Goal: Transaction & Acquisition: Download file/media

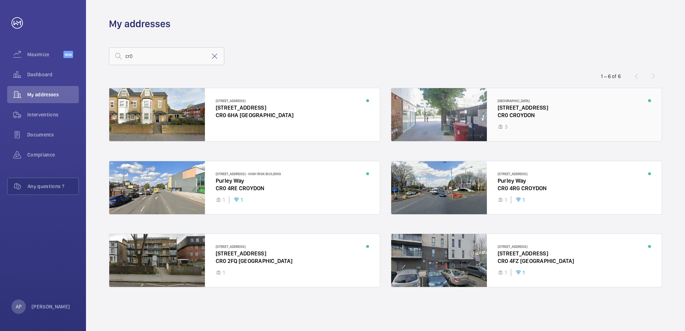
type input "cr0"
click at [450, 115] on div at bounding box center [526, 114] width 271 height 53
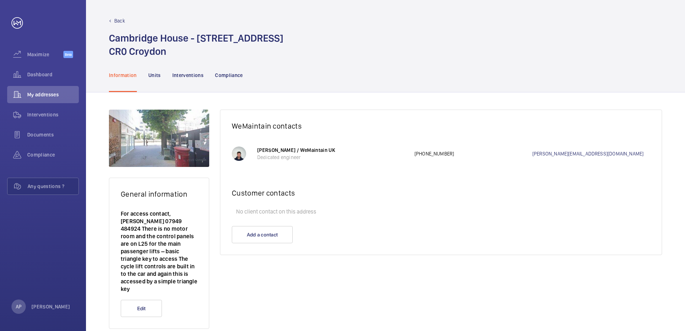
scroll to position [8, 0]
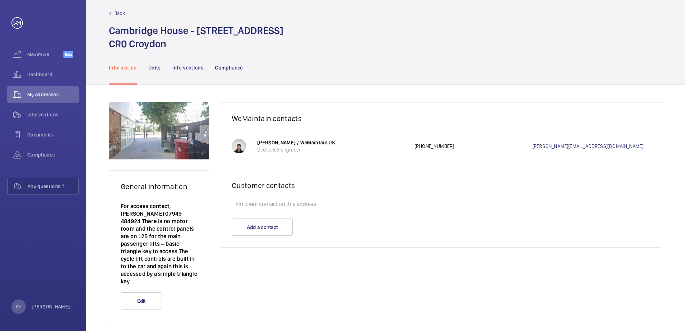
click at [161, 67] on nav "Information Units Interventions Compliance" at bounding box center [176, 68] width 134 height 34
click at [157, 67] on p "Units" at bounding box center [154, 67] width 13 height 7
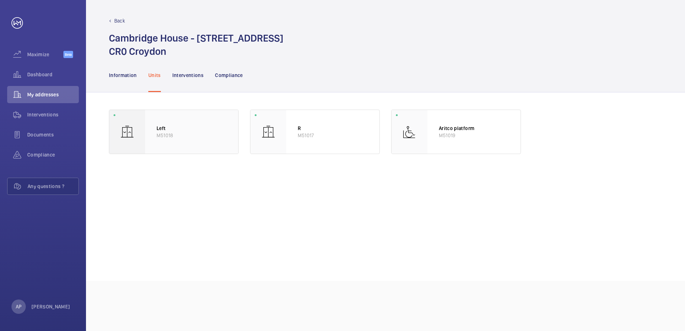
click at [141, 126] on div at bounding box center [127, 132] width 36 height 44
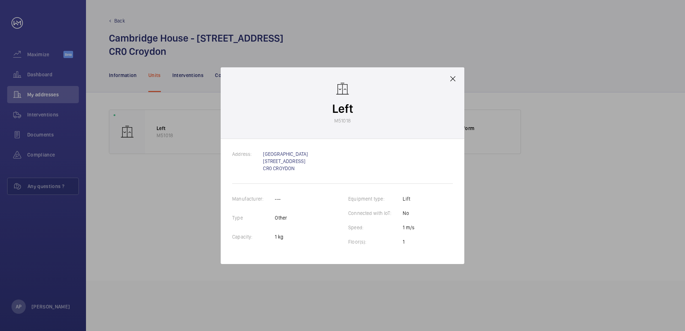
click at [453, 75] on mat-icon at bounding box center [453, 79] width 9 height 9
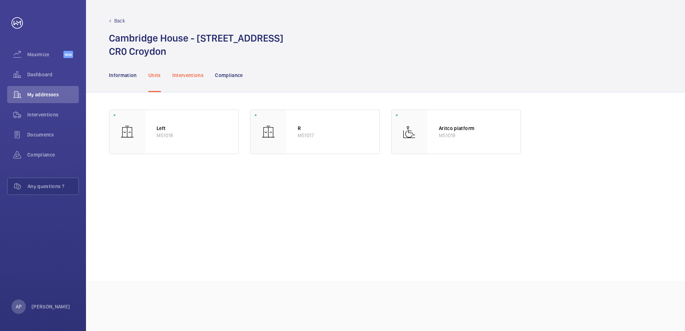
click at [183, 77] on p "Interventions" at bounding box center [188, 75] width 32 height 7
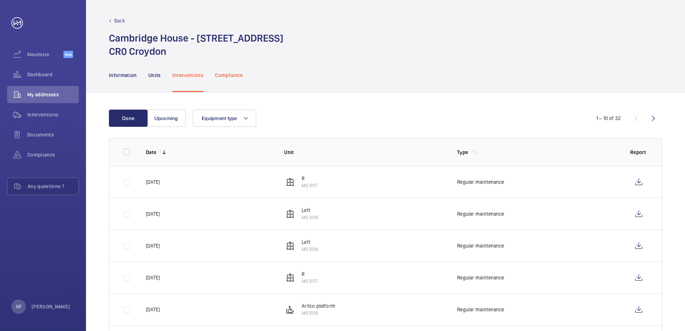
click at [230, 76] on p "Compliance" at bounding box center [229, 75] width 28 height 7
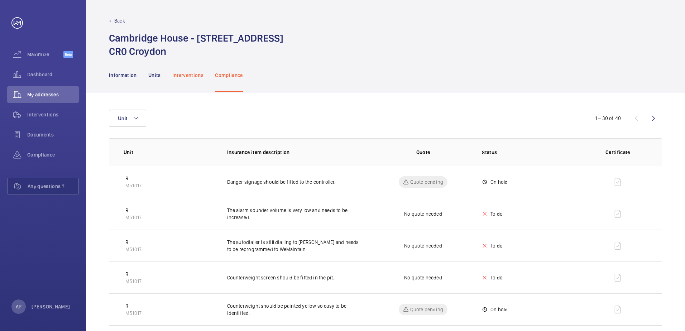
click at [191, 76] on p "Interventions" at bounding box center [188, 75] width 32 height 7
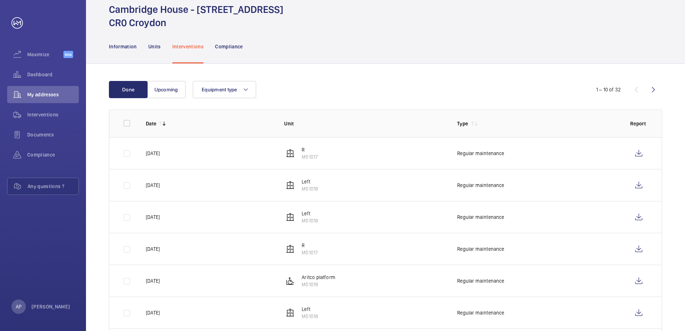
scroll to position [28, 0]
click at [639, 156] on wm-front-icon-button at bounding box center [638, 153] width 17 height 17
click at [640, 185] on wm-front-icon-button at bounding box center [638, 185] width 17 height 17
click at [638, 284] on wm-front-icon-button at bounding box center [638, 281] width 17 height 17
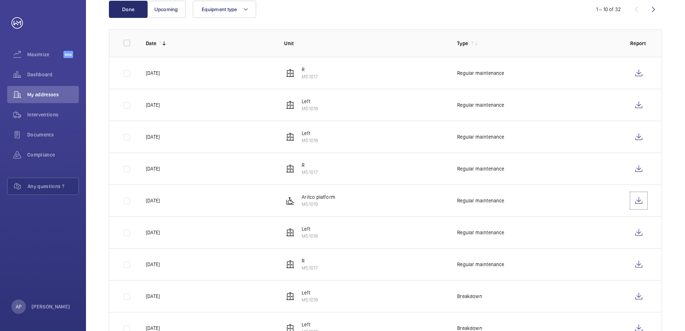
scroll to position [135, 0]
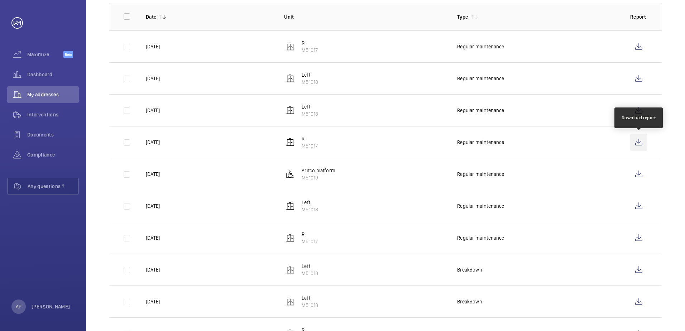
click at [643, 145] on wm-front-icon-button at bounding box center [638, 142] width 17 height 17
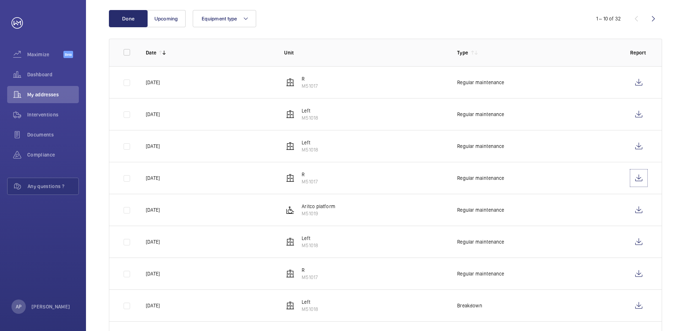
scroll to position [64, 0]
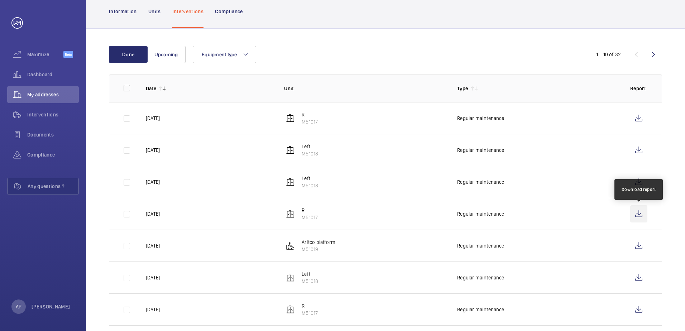
click at [638, 218] on wm-front-icon-button at bounding box center [638, 213] width 17 height 17
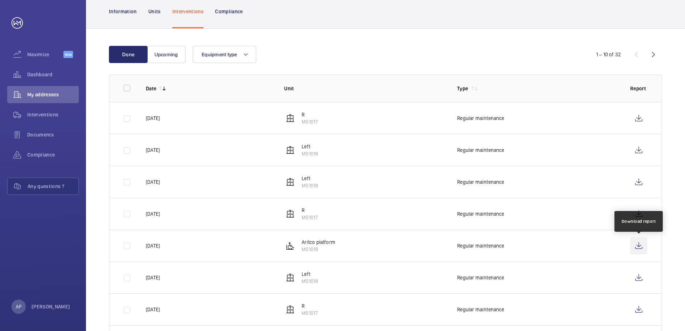
click at [636, 248] on wm-front-icon-button at bounding box center [638, 245] width 17 height 17
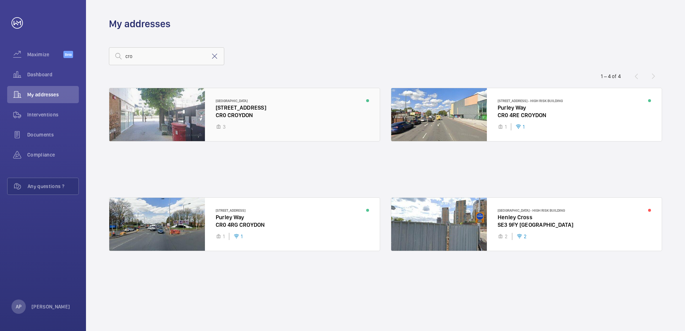
type input "cro"
click at [221, 125] on div at bounding box center [244, 114] width 271 height 53
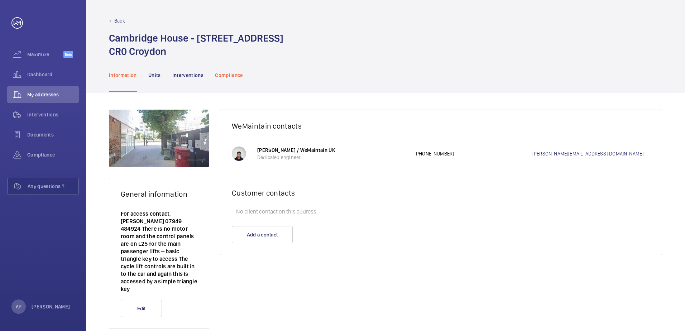
click at [228, 75] on p "Compliance" at bounding box center [229, 75] width 28 height 7
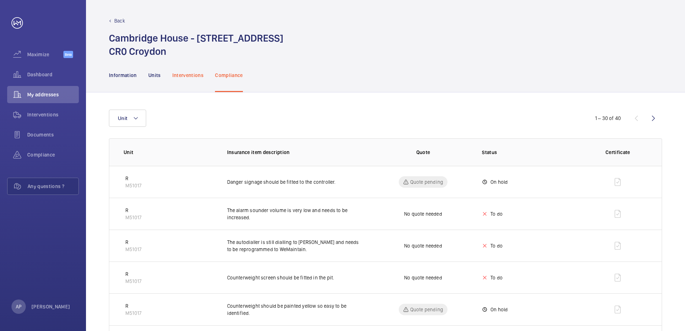
click at [191, 73] on p "Interventions" at bounding box center [188, 75] width 32 height 7
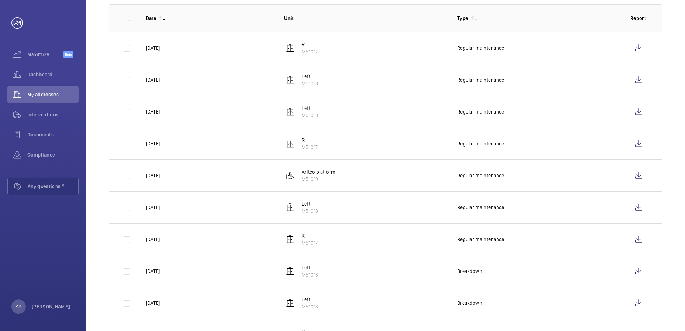
scroll to position [143, 0]
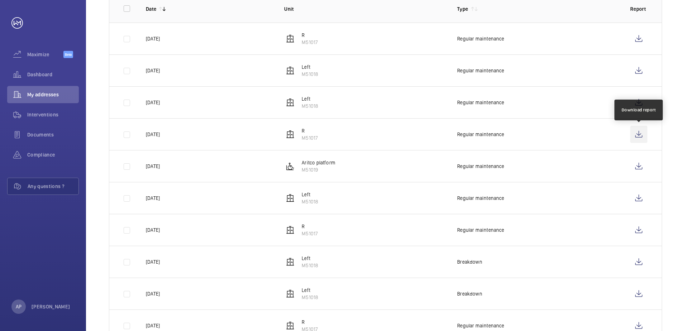
click at [639, 134] on wm-front-icon-button at bounding box center [638, 134] width 17 height 17
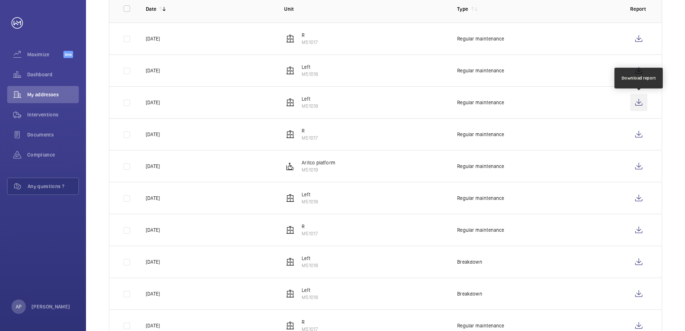
click at [639, 101] on wm-front-icon-button at bounding box center [638, 102] width 17 height 17
